Goal: Find specific page/section: Find specific page/section

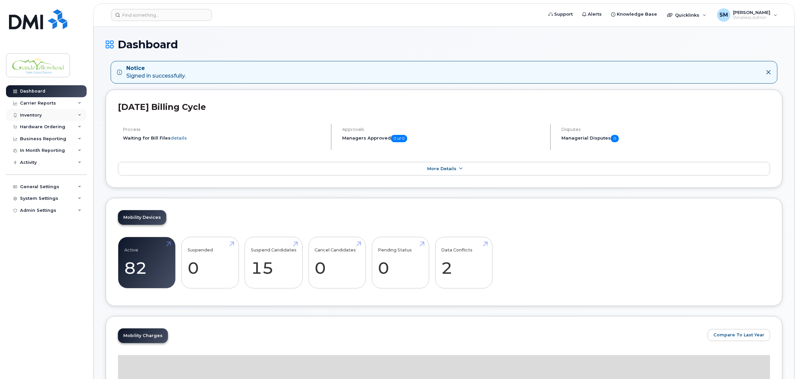
click at [41, 115] on div "Inventory" at bounding box center [31, 115] width 22 height 5
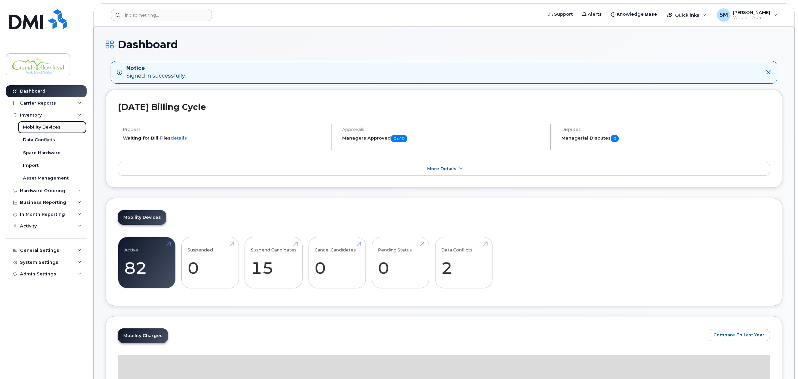
click at [44, 127] on div "Mobility Devices" at bounding box center [42, 127] width 38 height 6
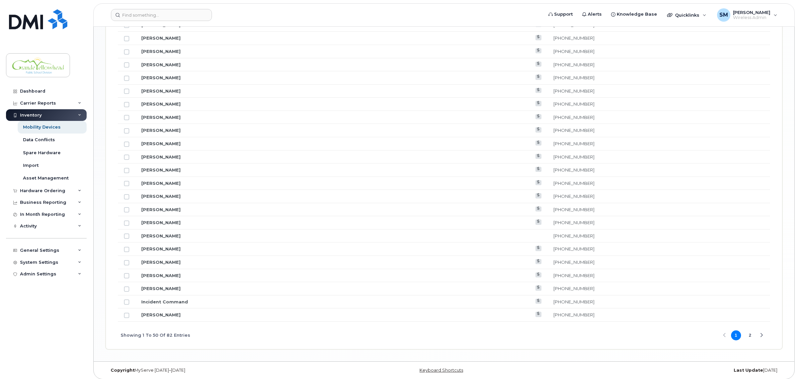
scroll to position [719, 0]
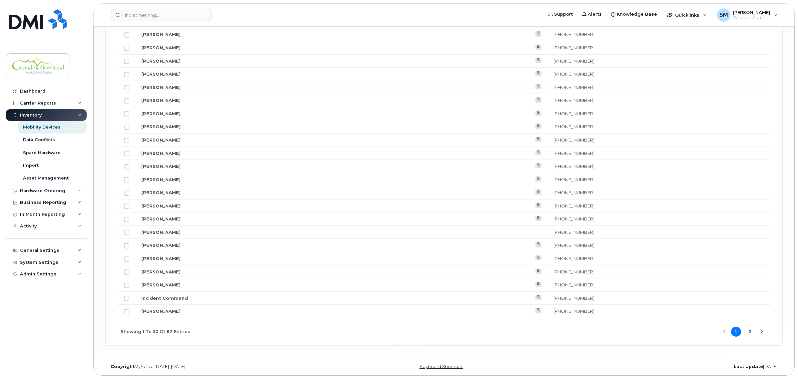
click at [752, 329] on button "2" at bounding box center [750, 332] width 10 height 10
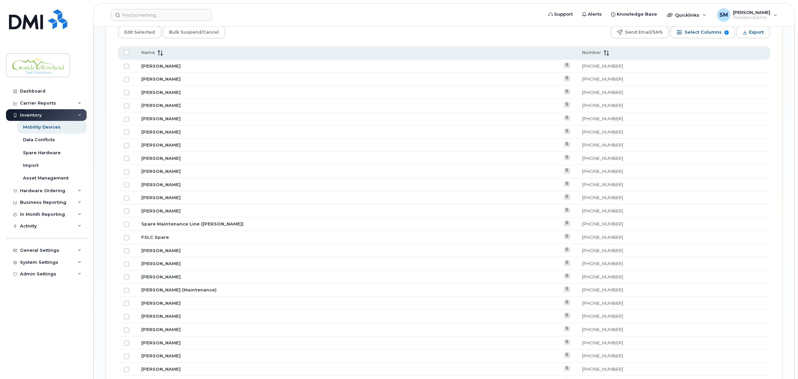
scroll to position [272, 0]
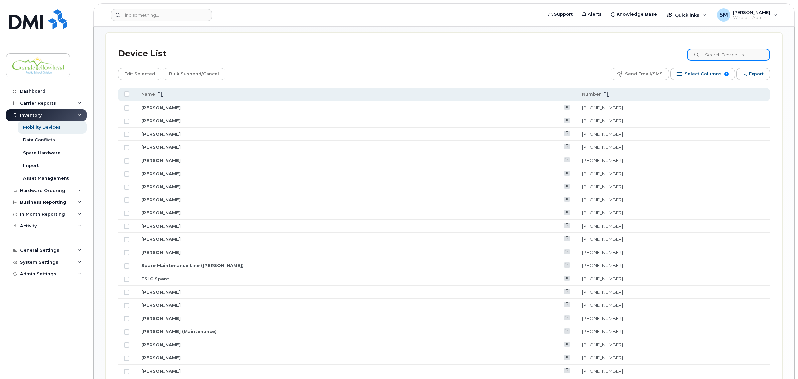
click at [735, 57] on input at bounding box center [728, 55] width 83 height 12
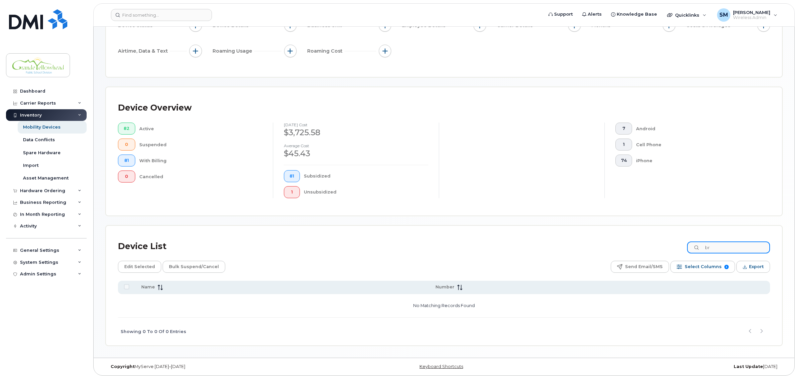
type input "b"
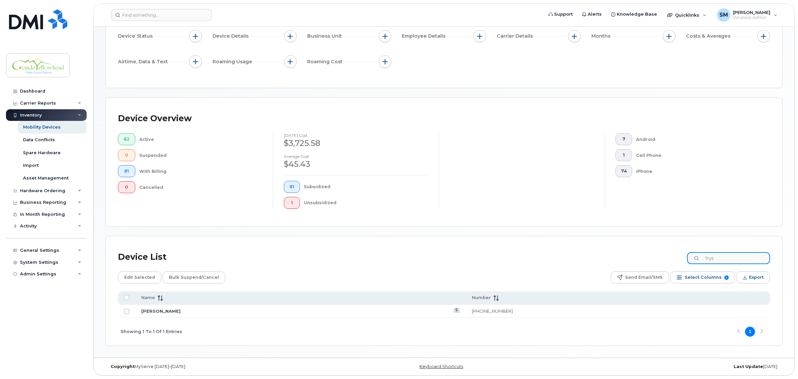
scroll to position [69, 0]
type input "Trys"
click at [172, 311] on link "[PERSON_NAME]" at bounding box center [160, 311] width 39 height 5
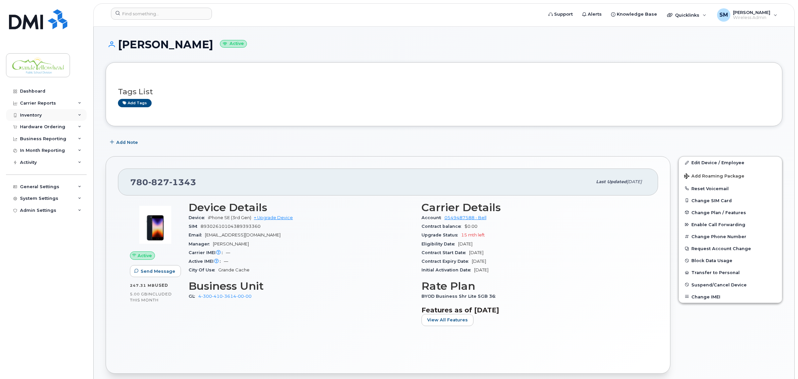
click at [30, 116] on div "Inventory" at bounding box center [31, 115] width 22 height 5
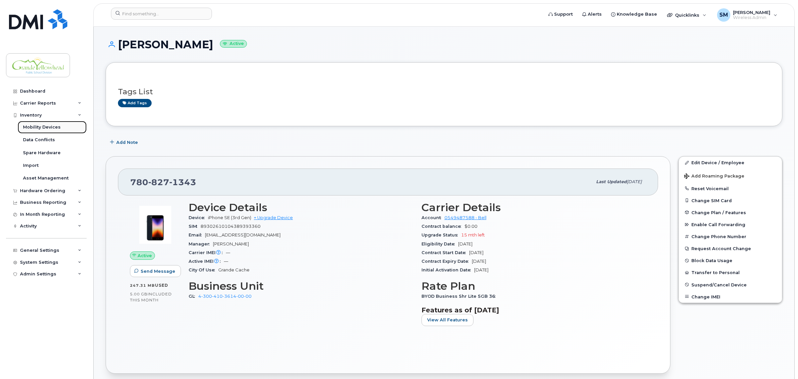
click at [54, 127] on div "Mobility Devices" at bounding box center [42, 127] width 38 height 6
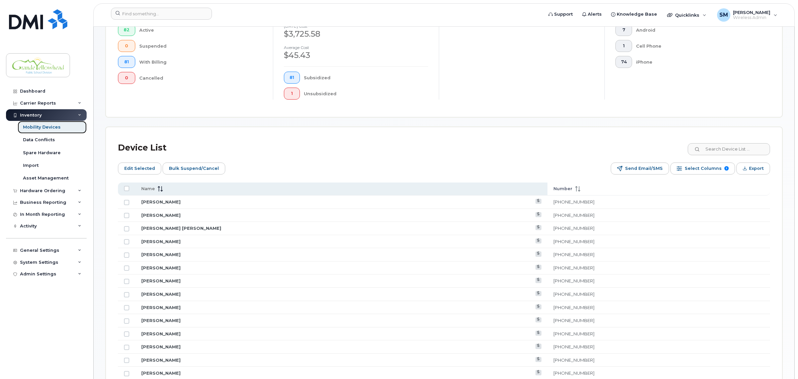
scroll to position [208, 0]
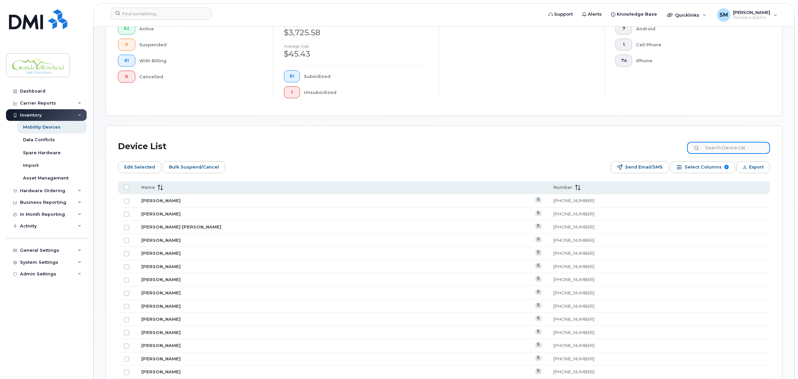
click at [722, 149] on input at bounding box center [728, 148] width 83 height 12
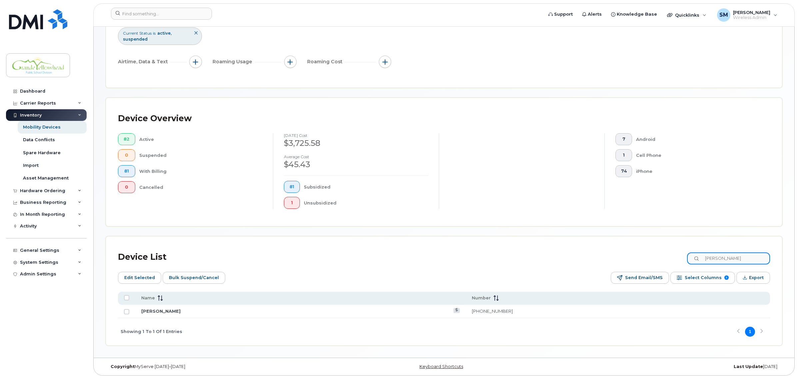
scroll to position [98, 0]
type input "[PERSON_NAME]"
click at [157, 311] on link "[PERSON_NAME]" at bounding box center [160, 311] width 39 height 5
